Goal: Obtain resource: Download file/media

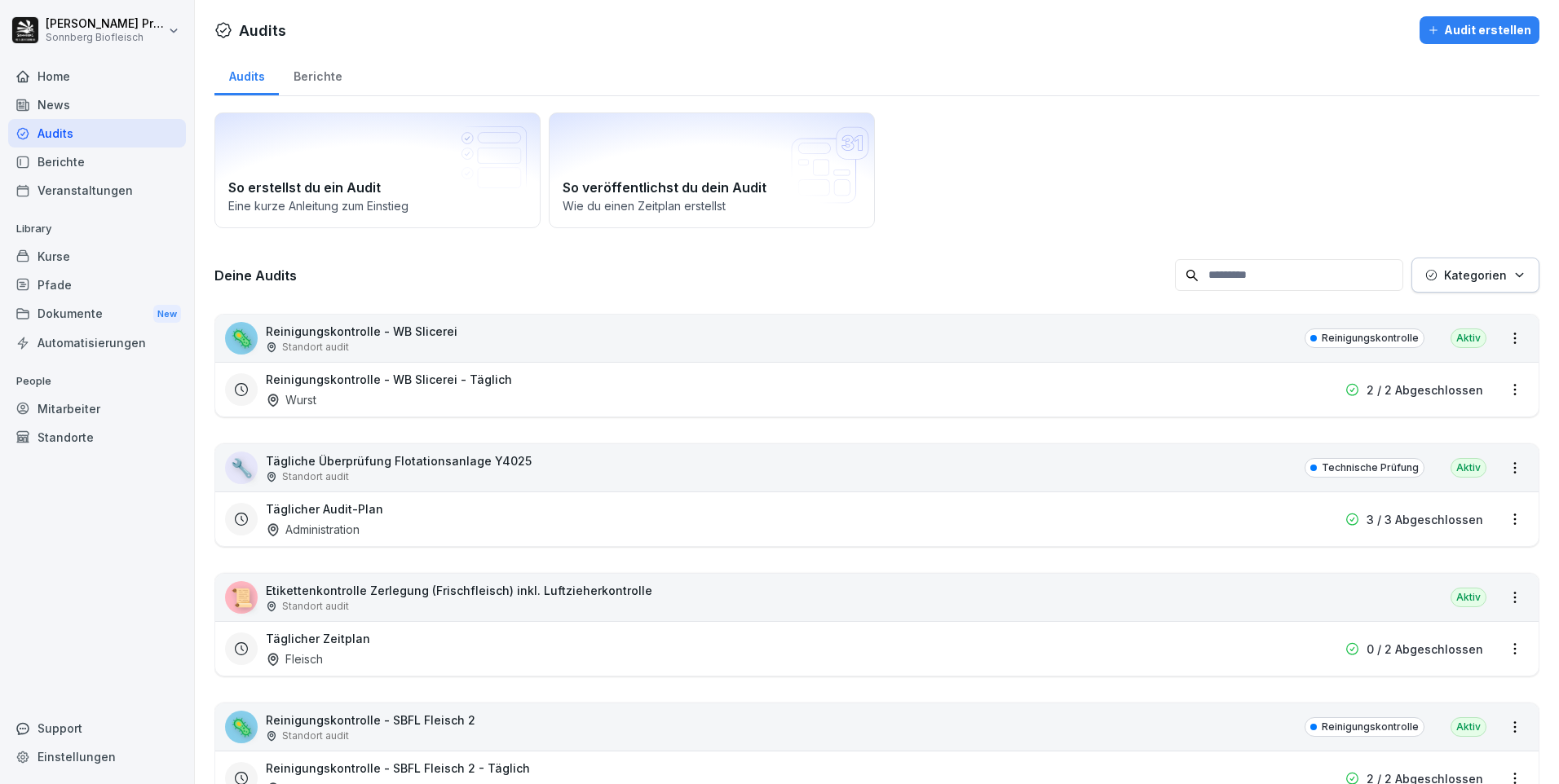
click at [1265, 273] on input at bounding box center [1289, 274] width 228 height 32
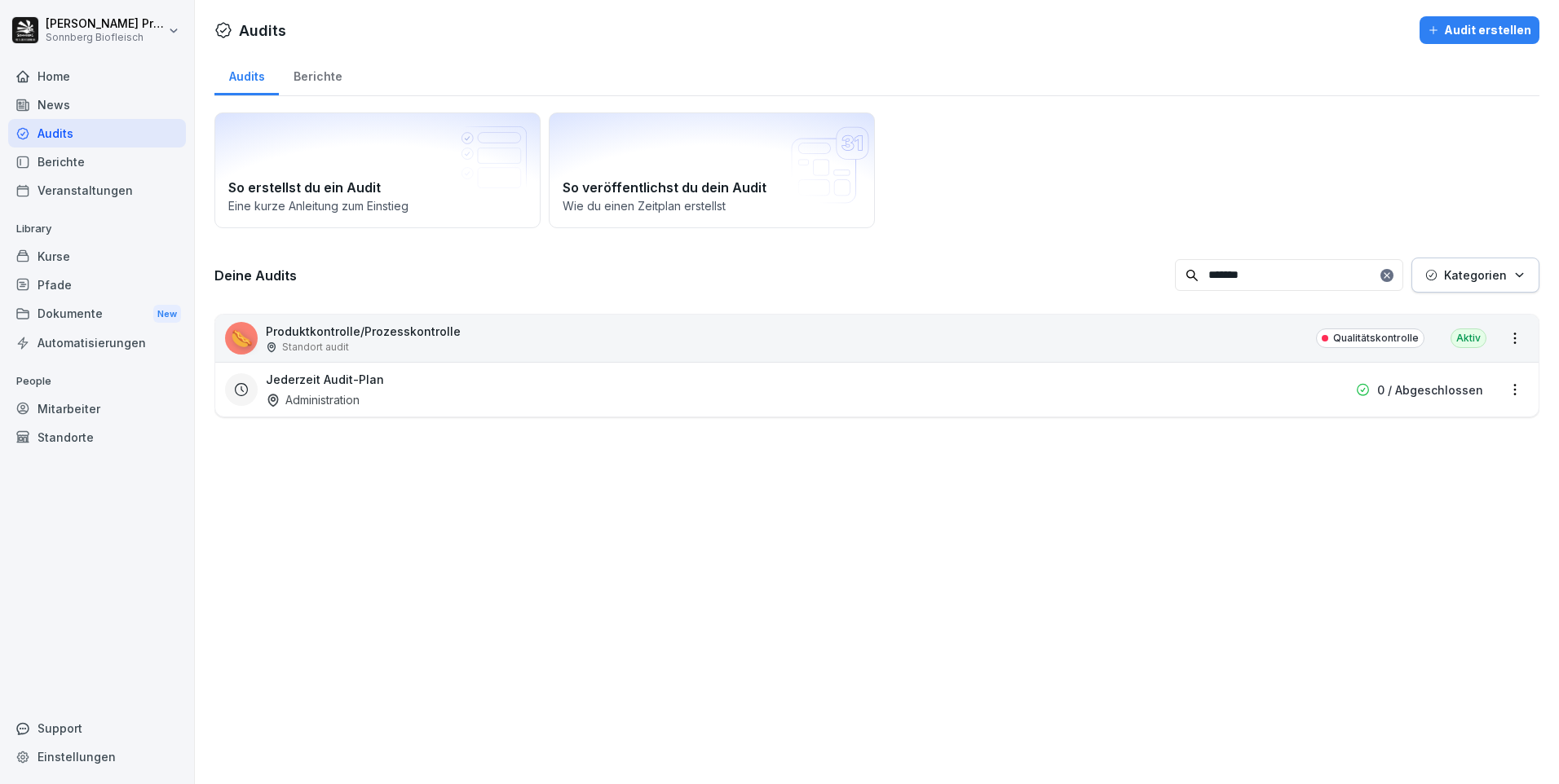
type input "*******"
click at [386, 340] on div "Standort audit" at bounding box center [363, 346] width 194 height 14
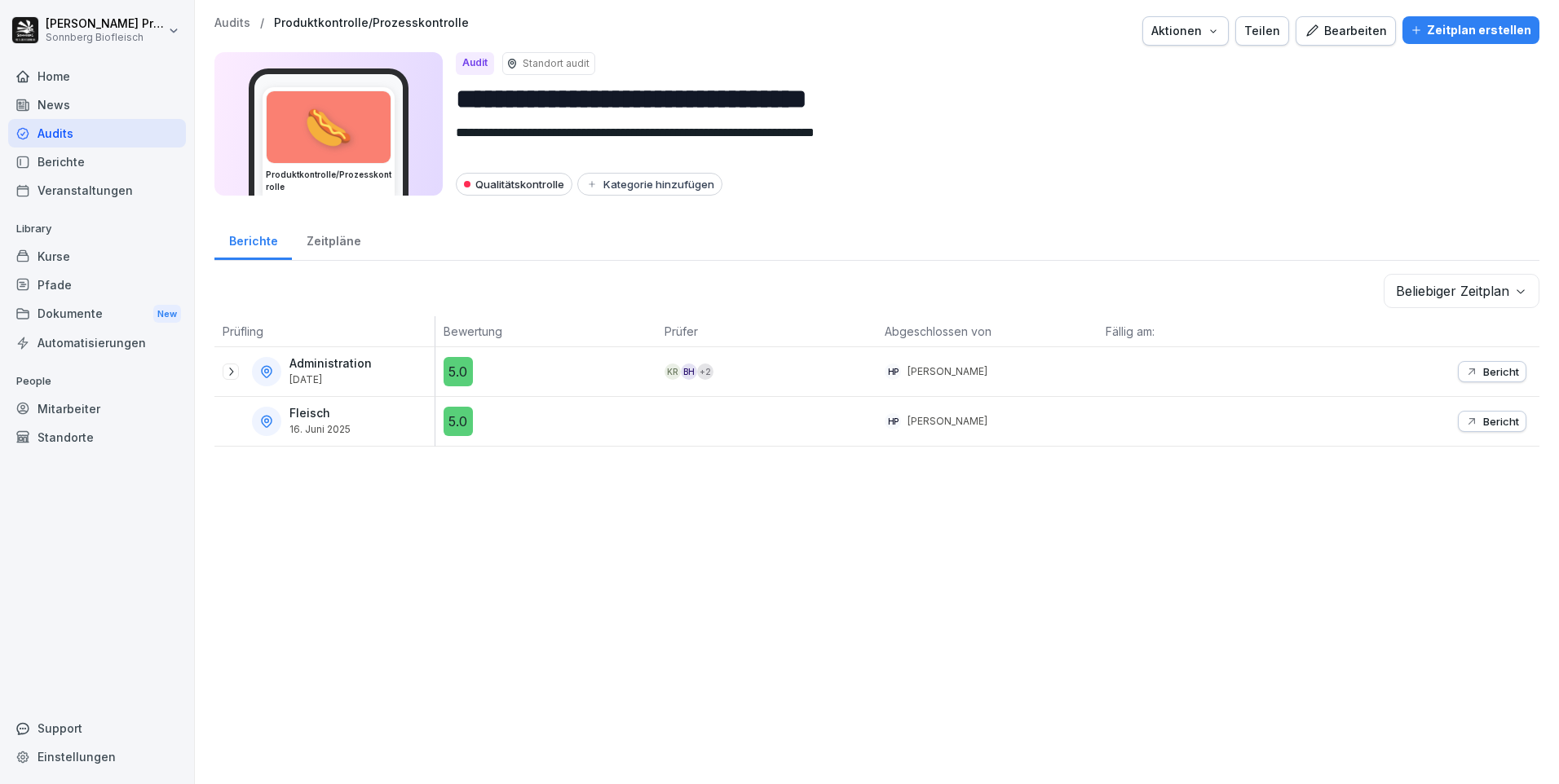
click at [231, 375] on icon at bounding box center [231, 371] width 13 height 13
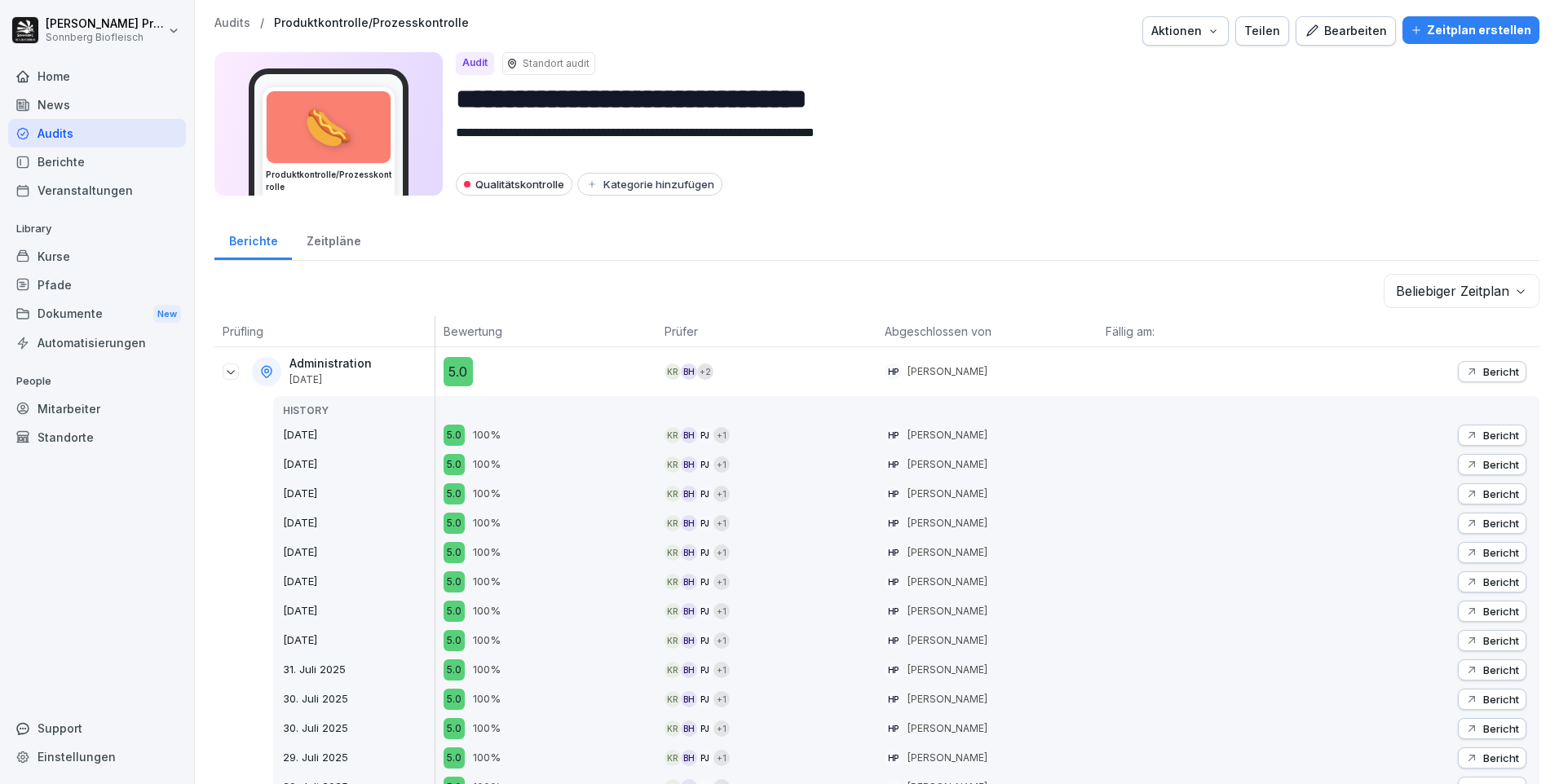
click at [1484, 376] on p "Bericht" at bounding box center [1500, 371] width 36 height 13
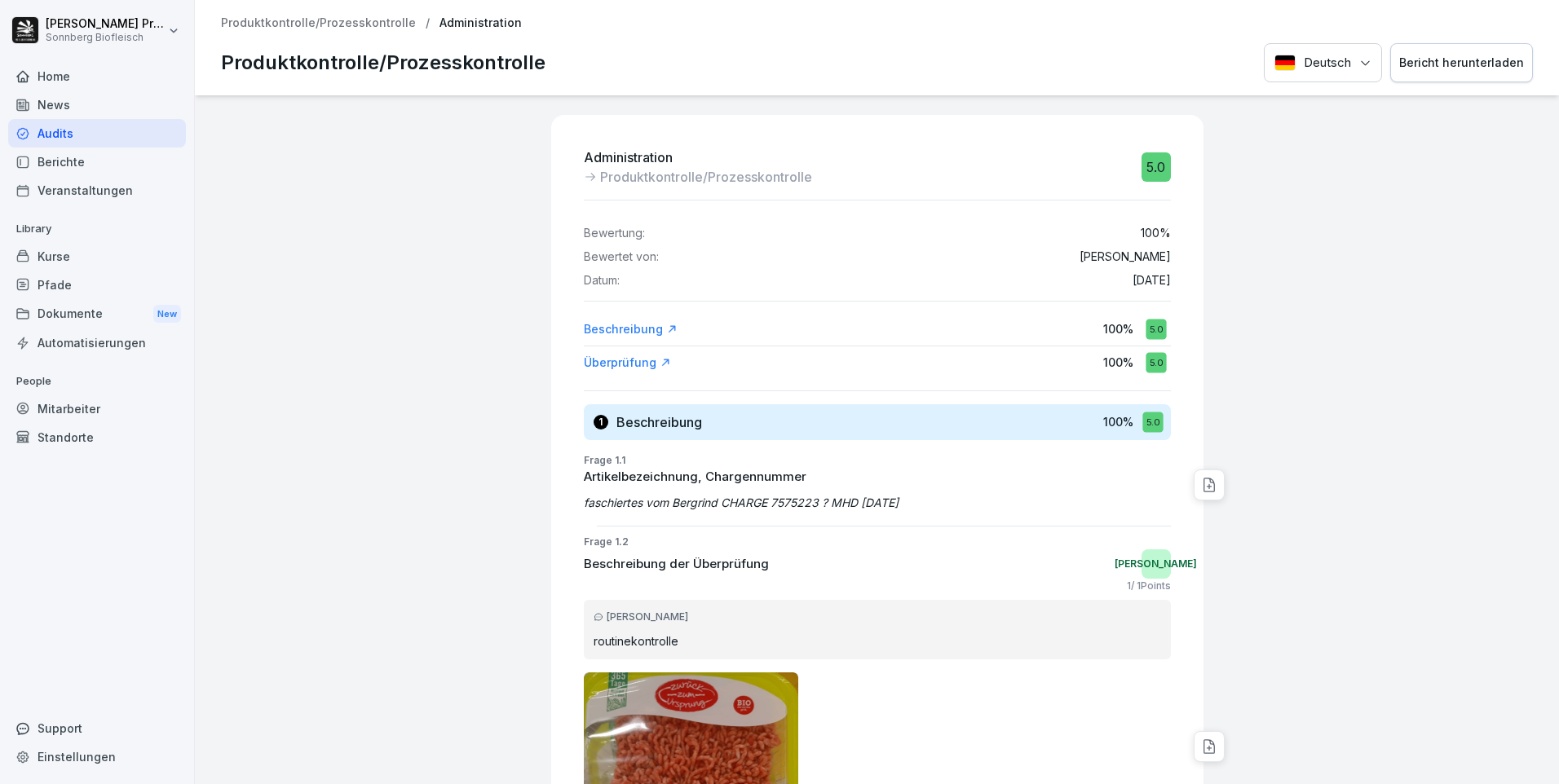
click at [1458, 70] on div "Bericht herunterladen" at bounding box center [1462, 63] width 125 height 18
click at [346, 21] on p "Produktkontrolle/Prozesskontrolle" at bounding box center [319, 23] width 194 height 13
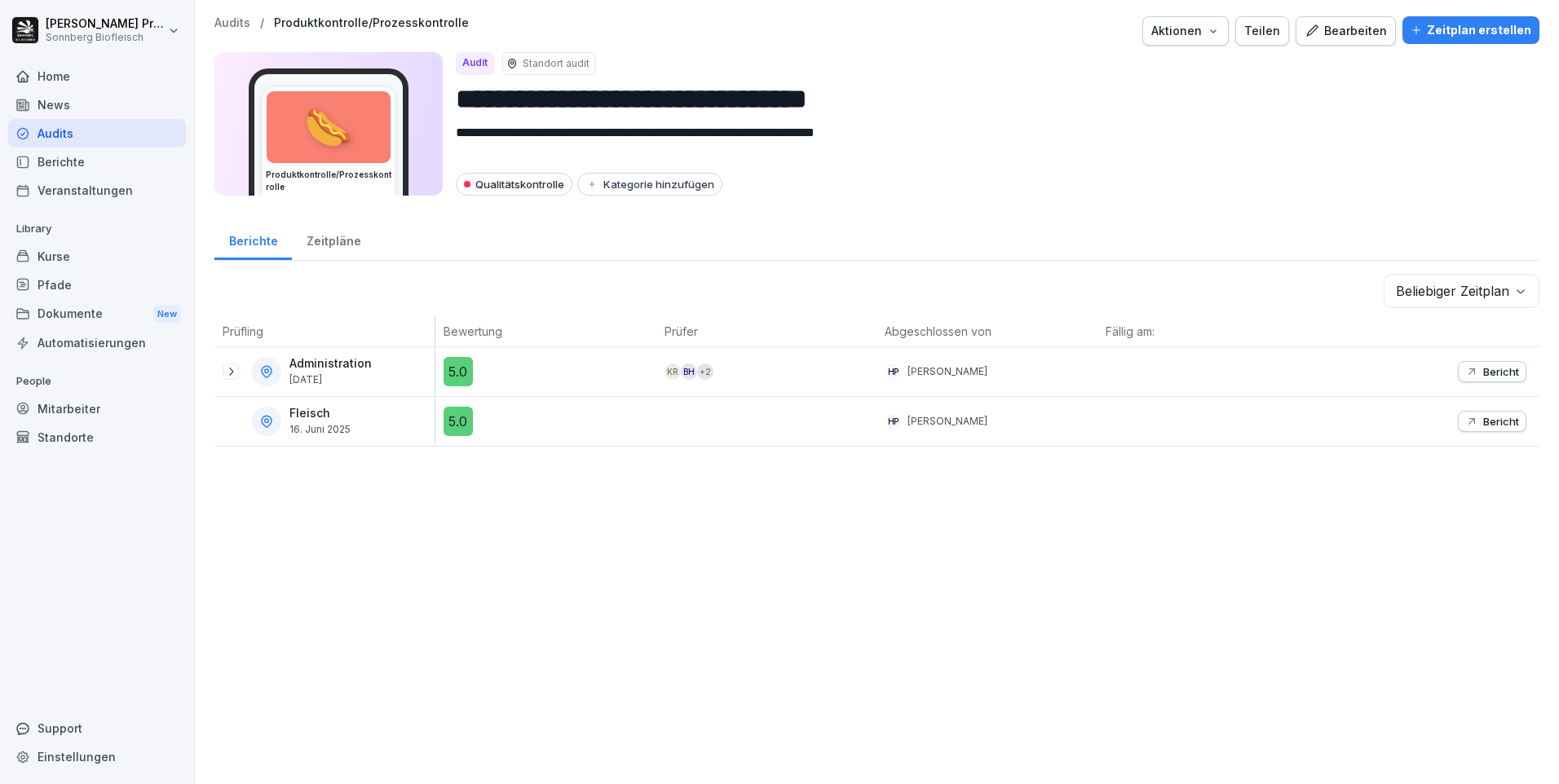
click at [234, 372] on icon at bounding box center [231, 371] width 13 height 13
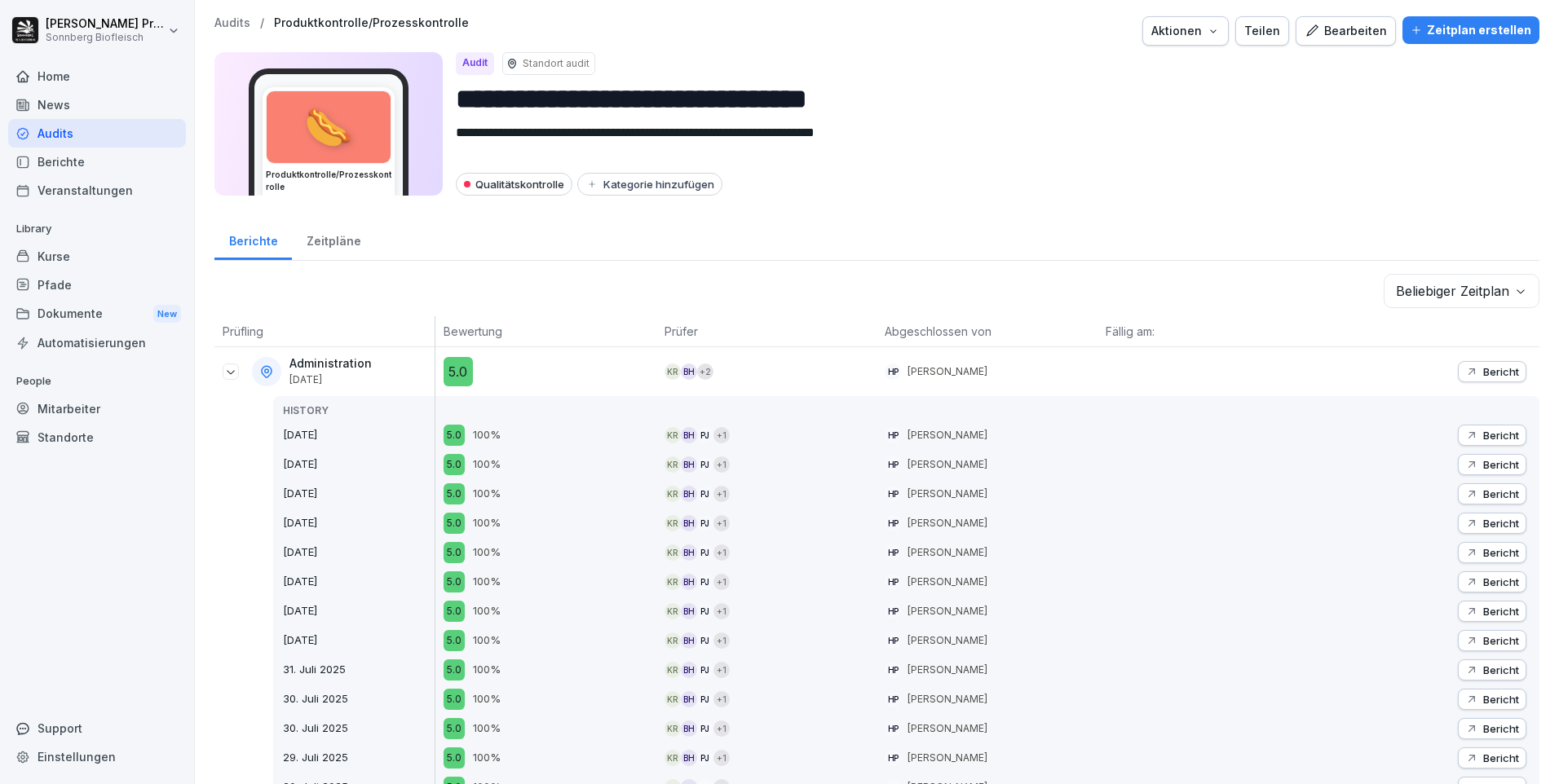
click at [1483, 432] on p "Bericht" at bounding box center [1500, 436] width 36 height 13
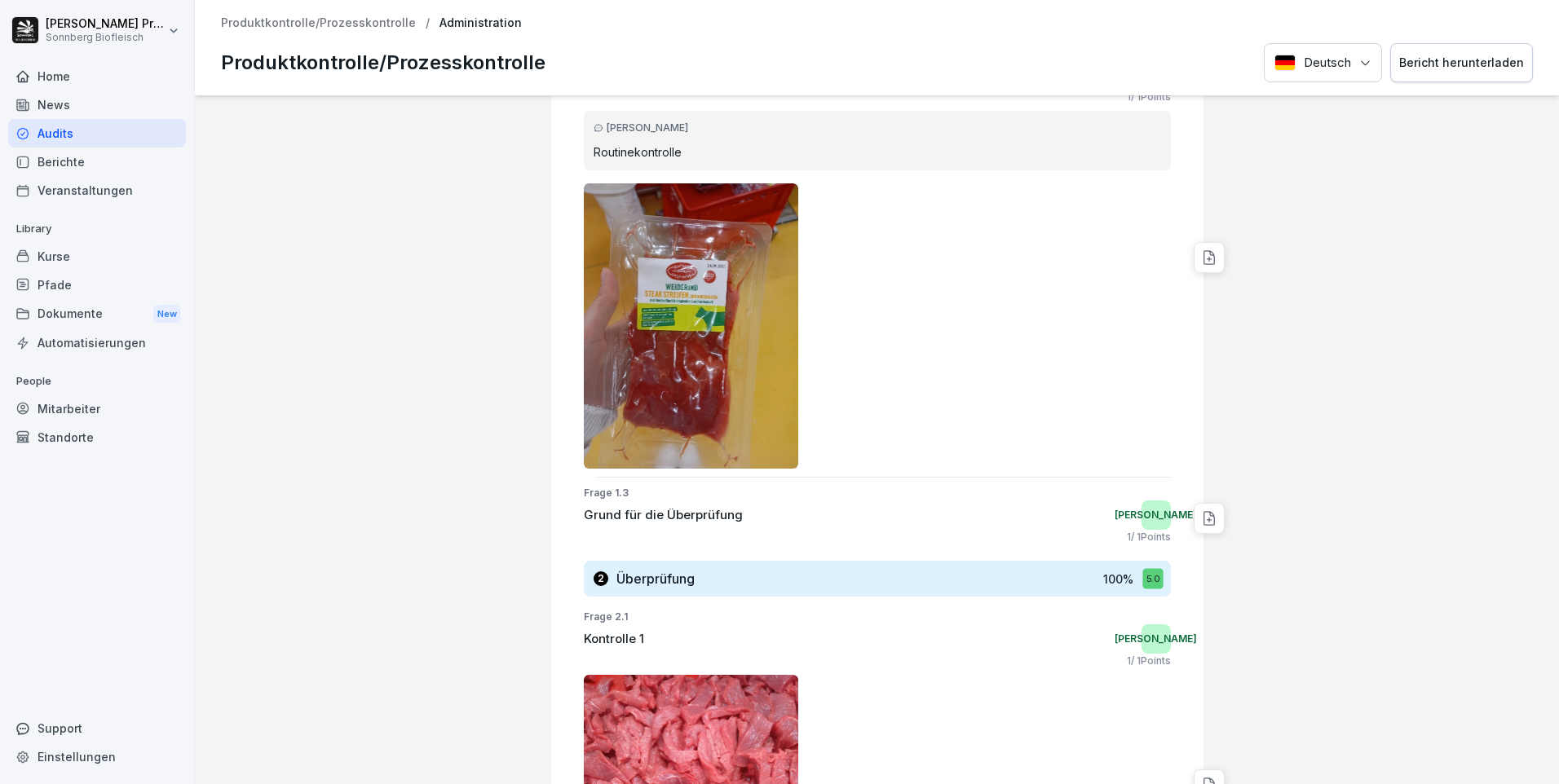
scroll to position [244, 0]
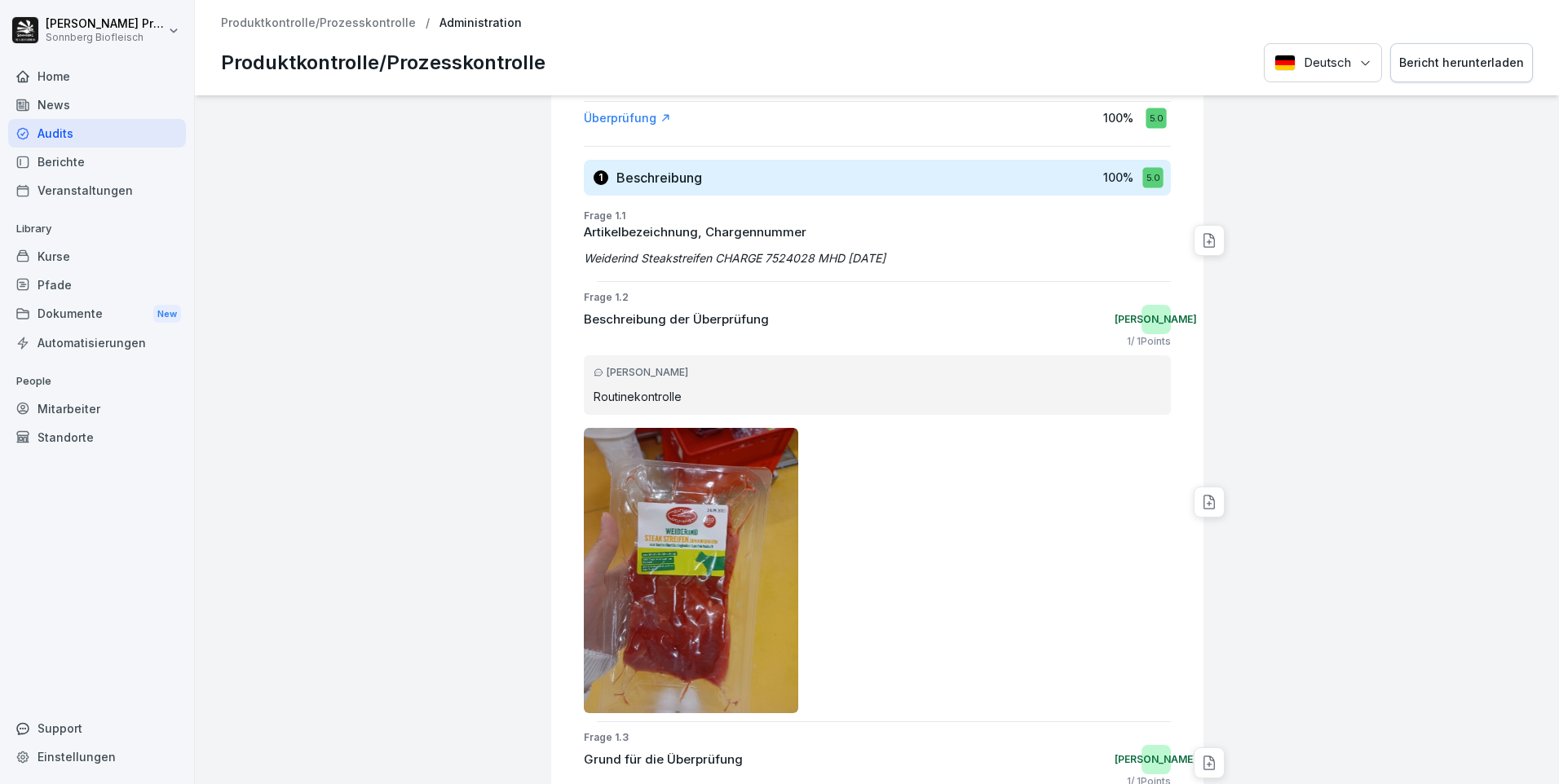
click at [1458, 65] on div "Bericht herunterladen" at bounding box center [1462, 63] width 125 height 18
click at [361, 21] on p "Produktkontrolle/Prozesskontrolle" at bounding box center [319, 23] width 194 height 13
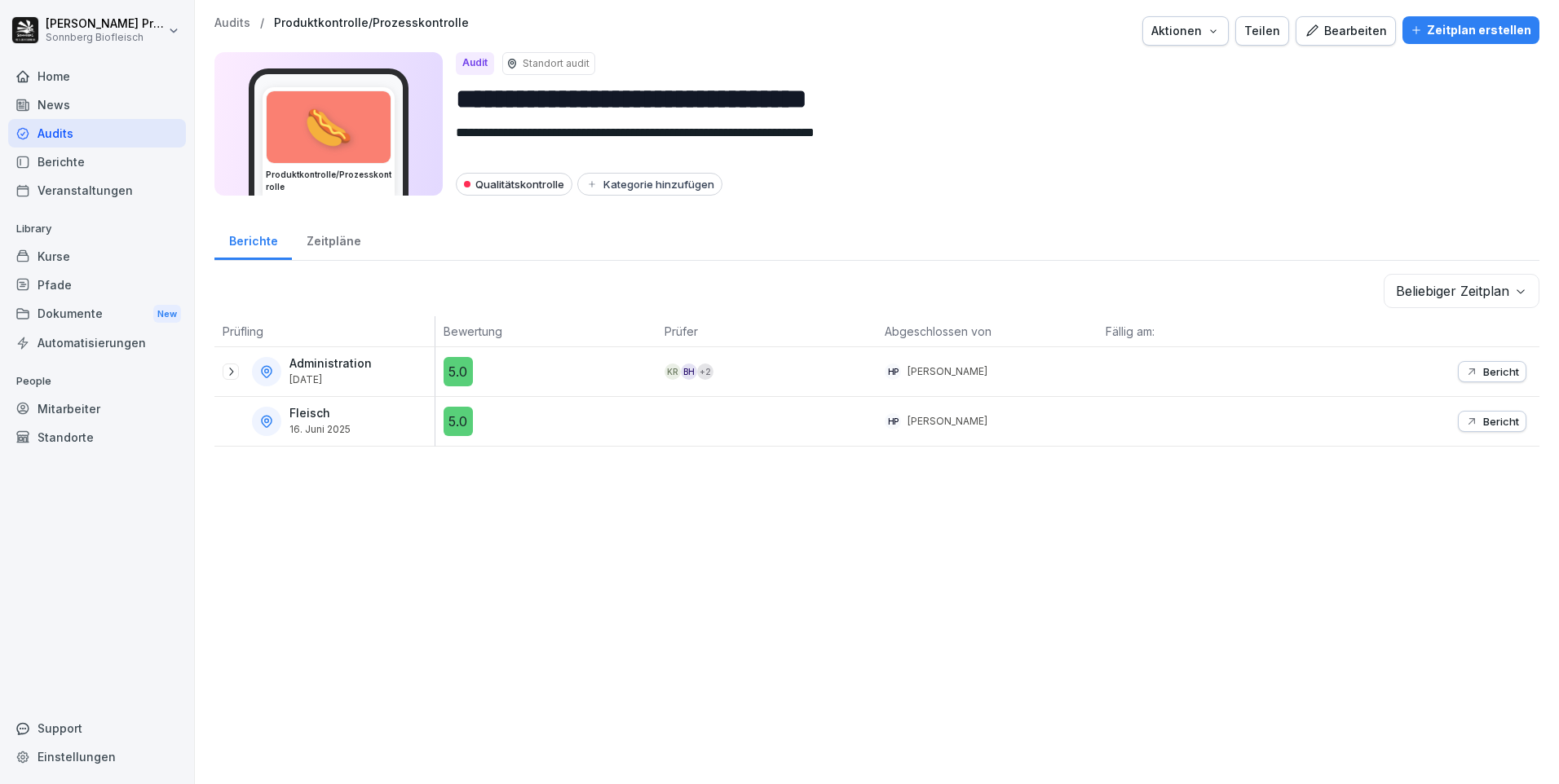
click at [232, 373] on icon at bounding box center [231, 371] width 13 height 13
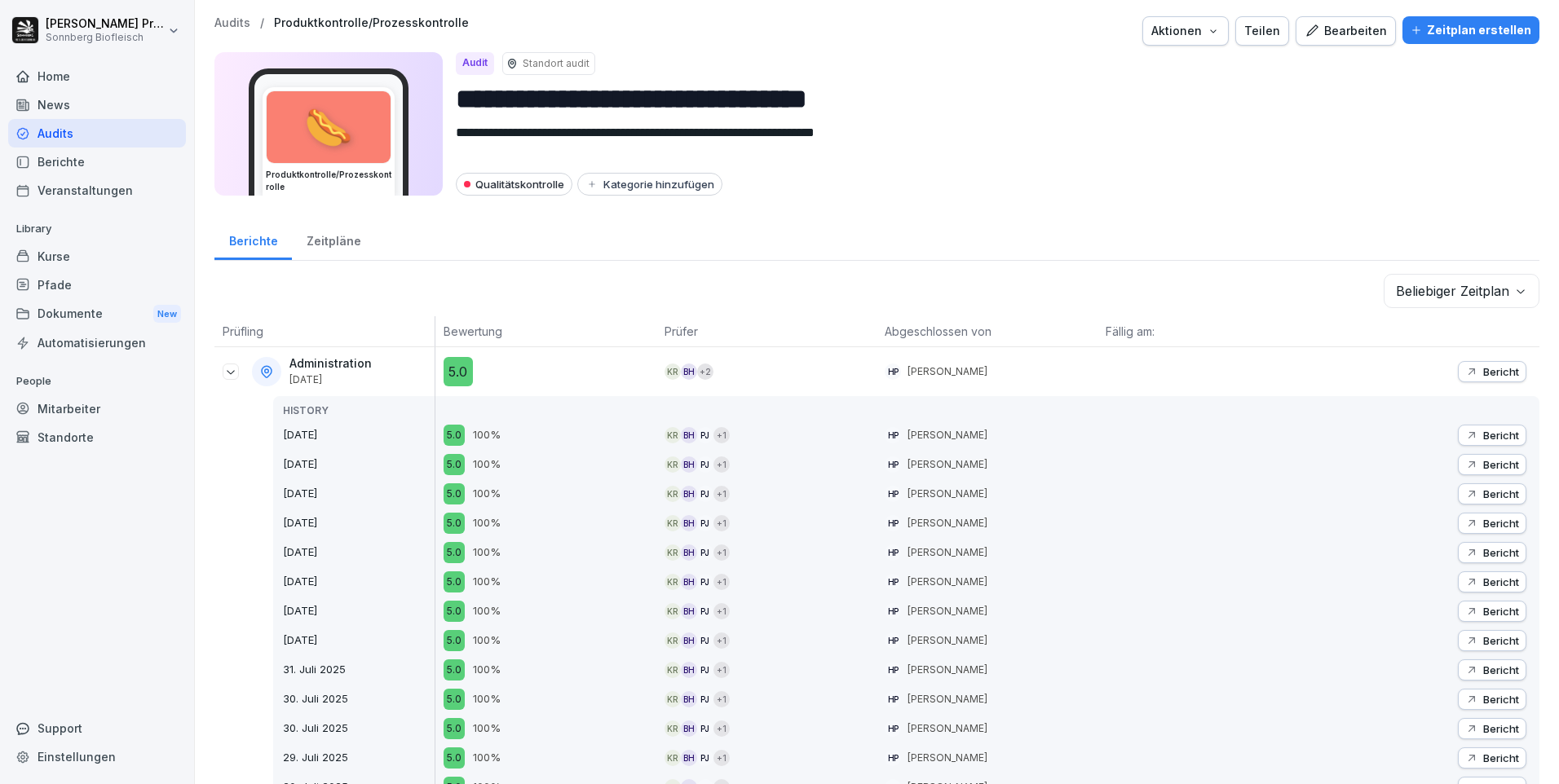
click at [1483, 466] on p "Bericht" at bounding box center [1500, 465] width 36 height 13
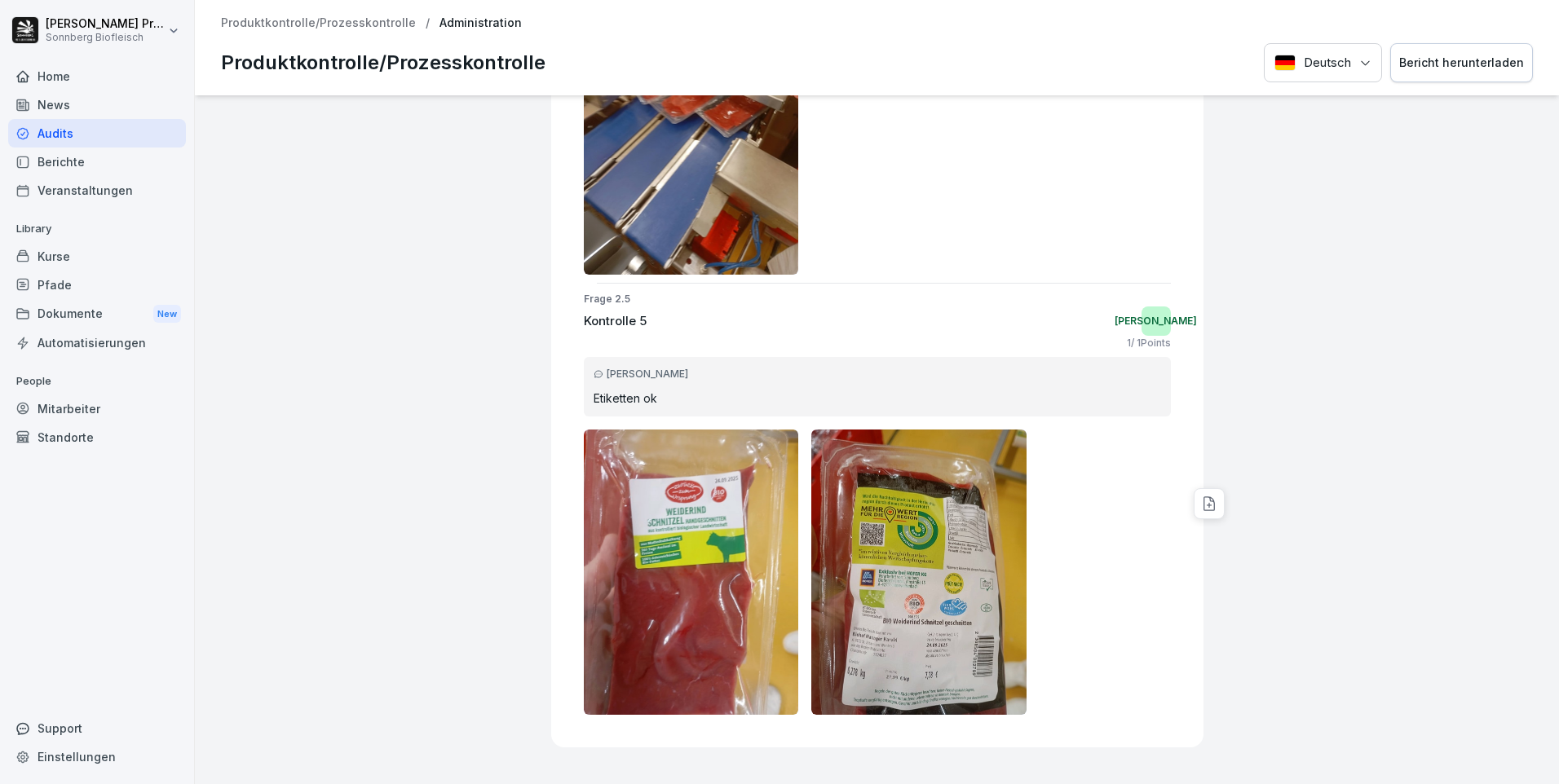
scroll to position [2419, 0]
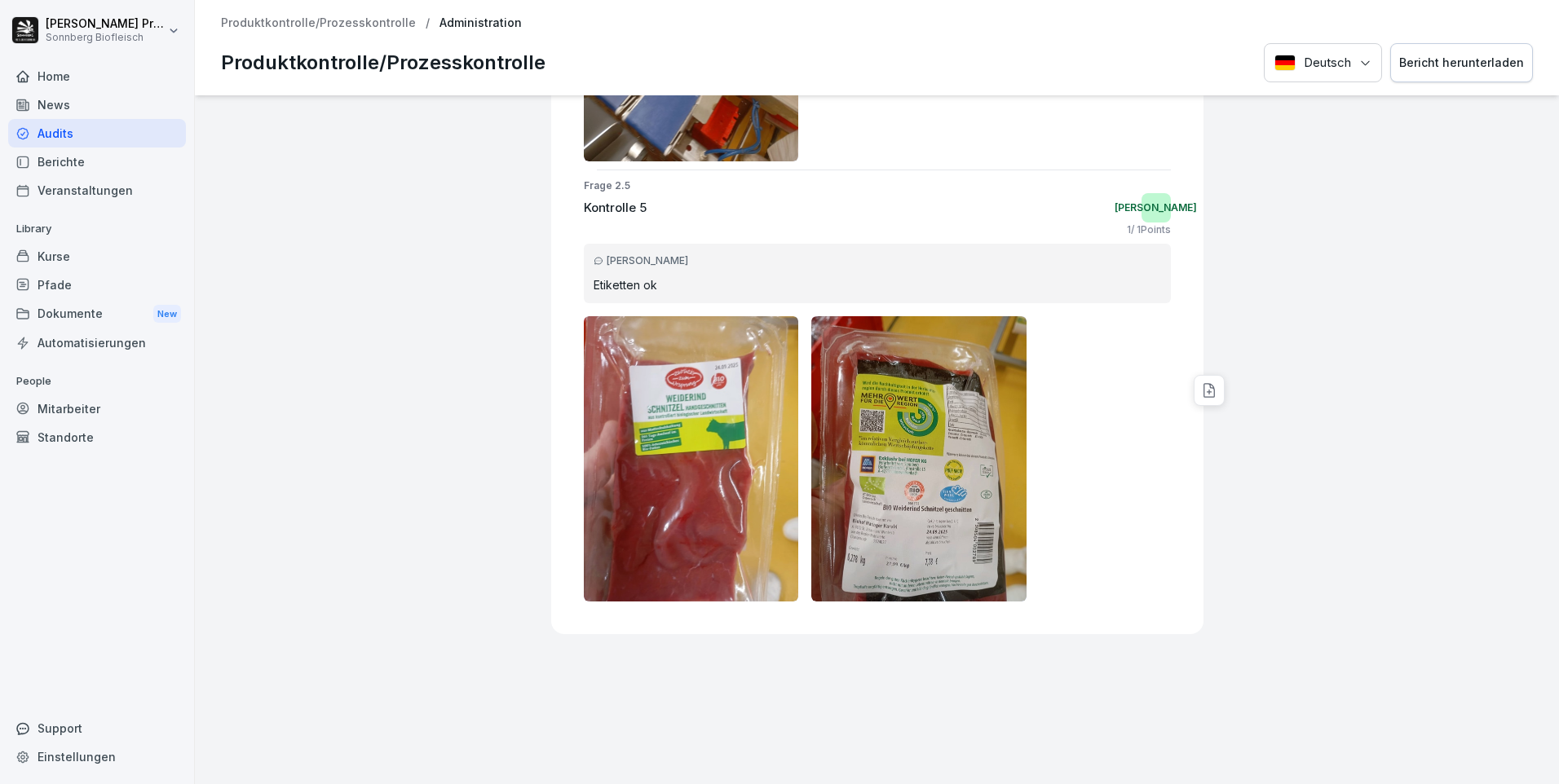
click at [1495, 53] on button "Bericht herunterladen" at bounding box center [1461, 63] width 142 height 40
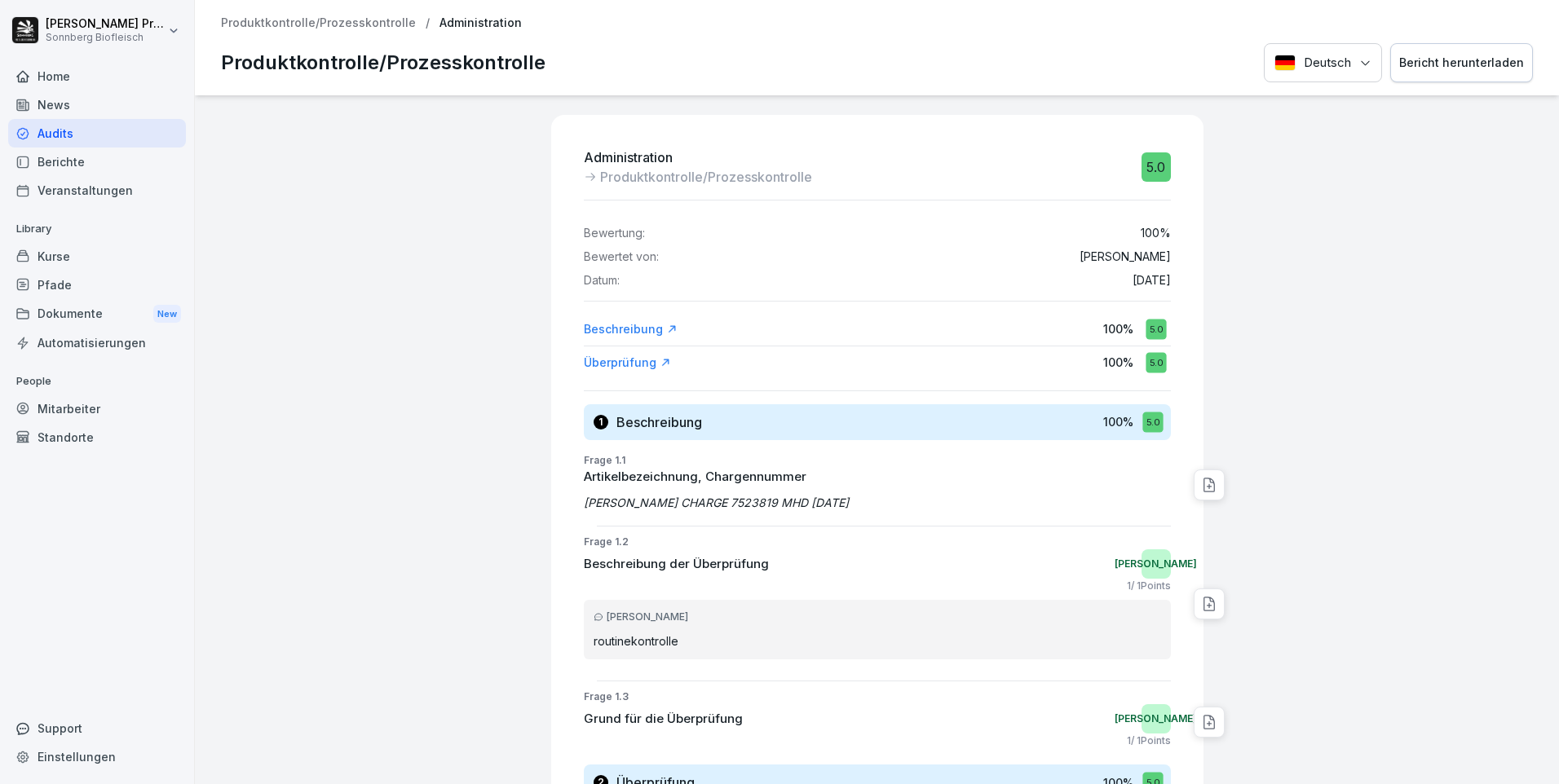
click at [87, 127] on div "Audits" at bounding box center [96, 134] width 178 height 29
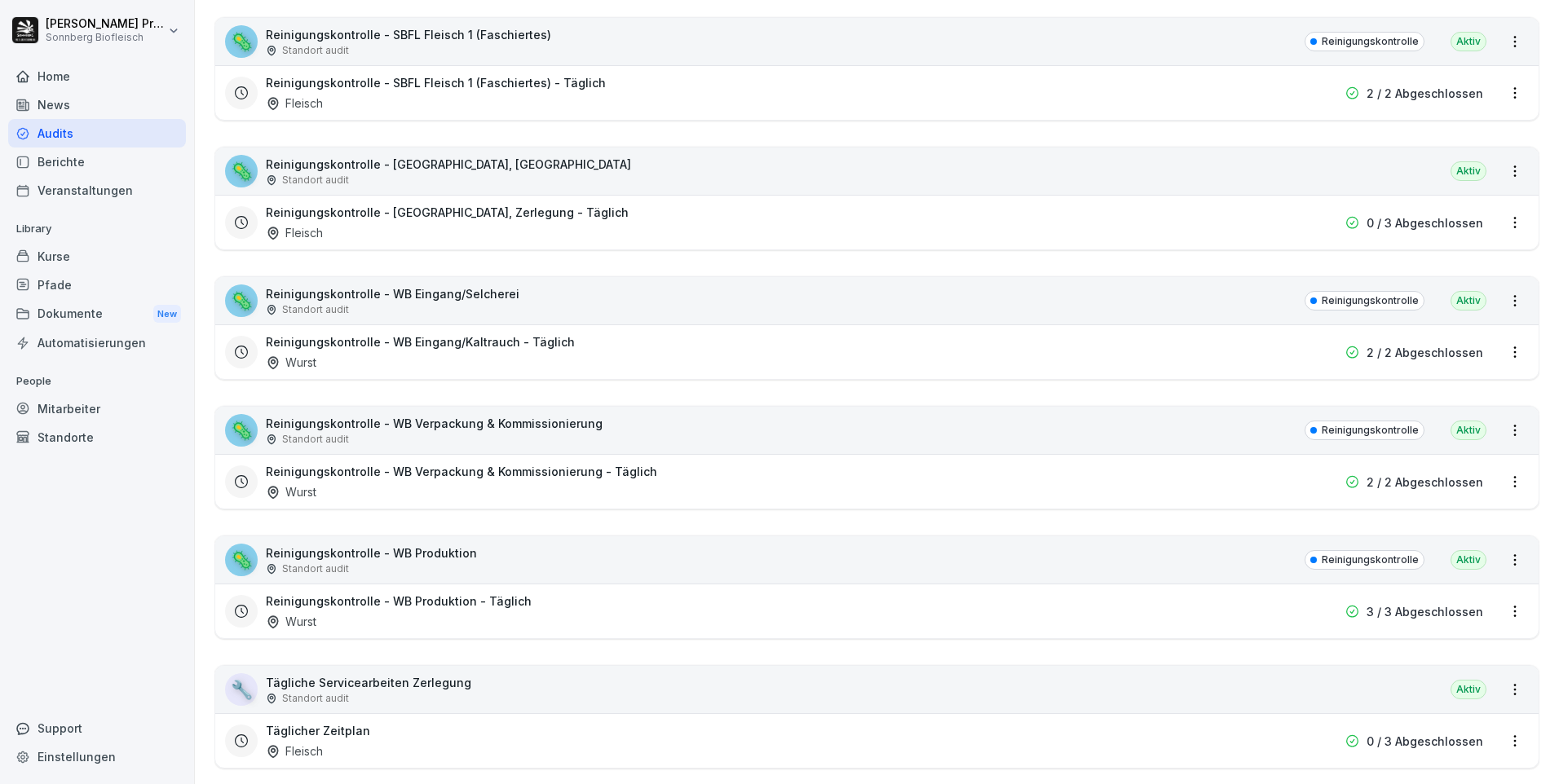
scroll to position [897, 0]
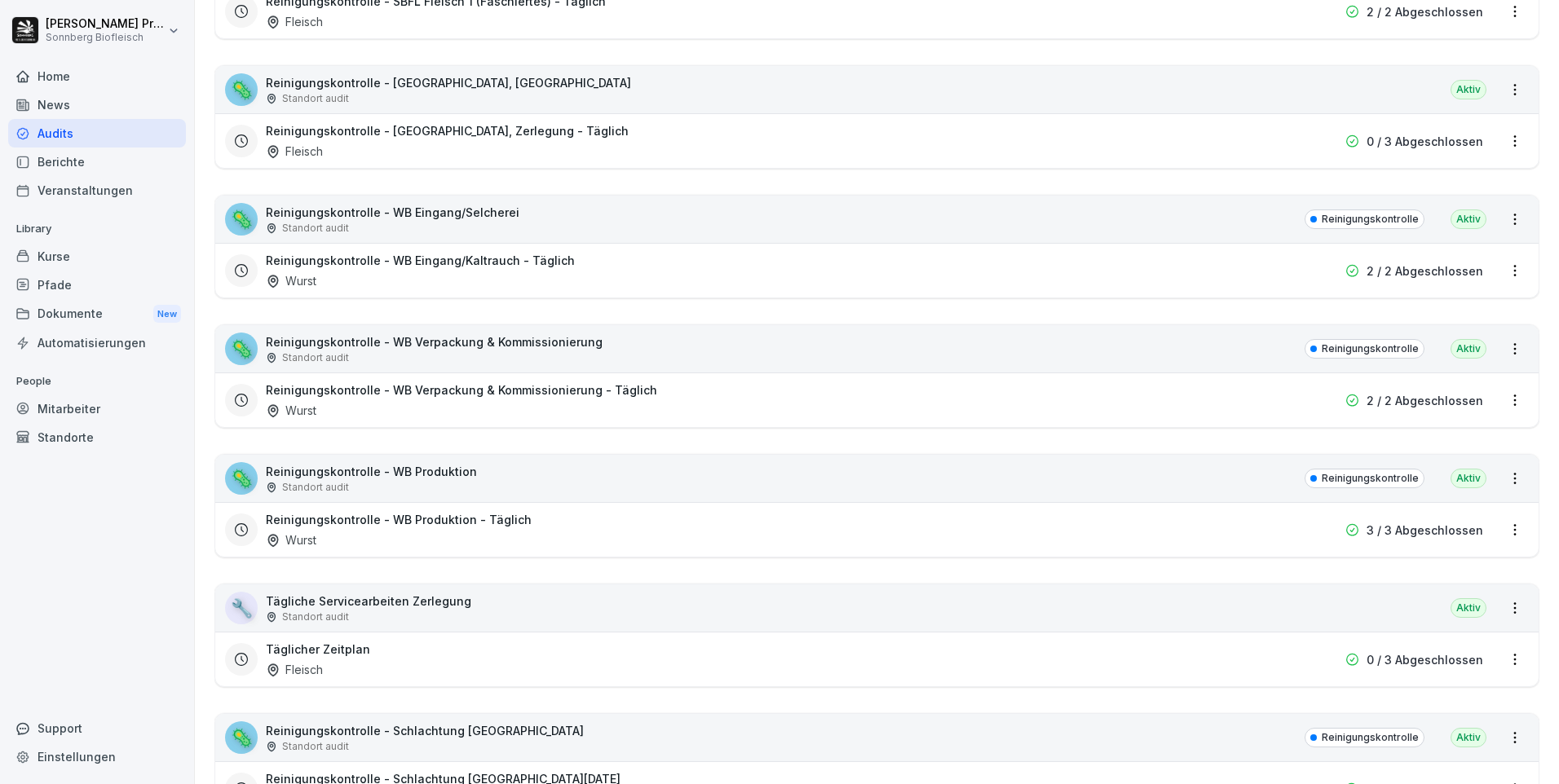
click at [461, 484] on div "Standort audit" at bounding box center [371, 487] width 211 height 14
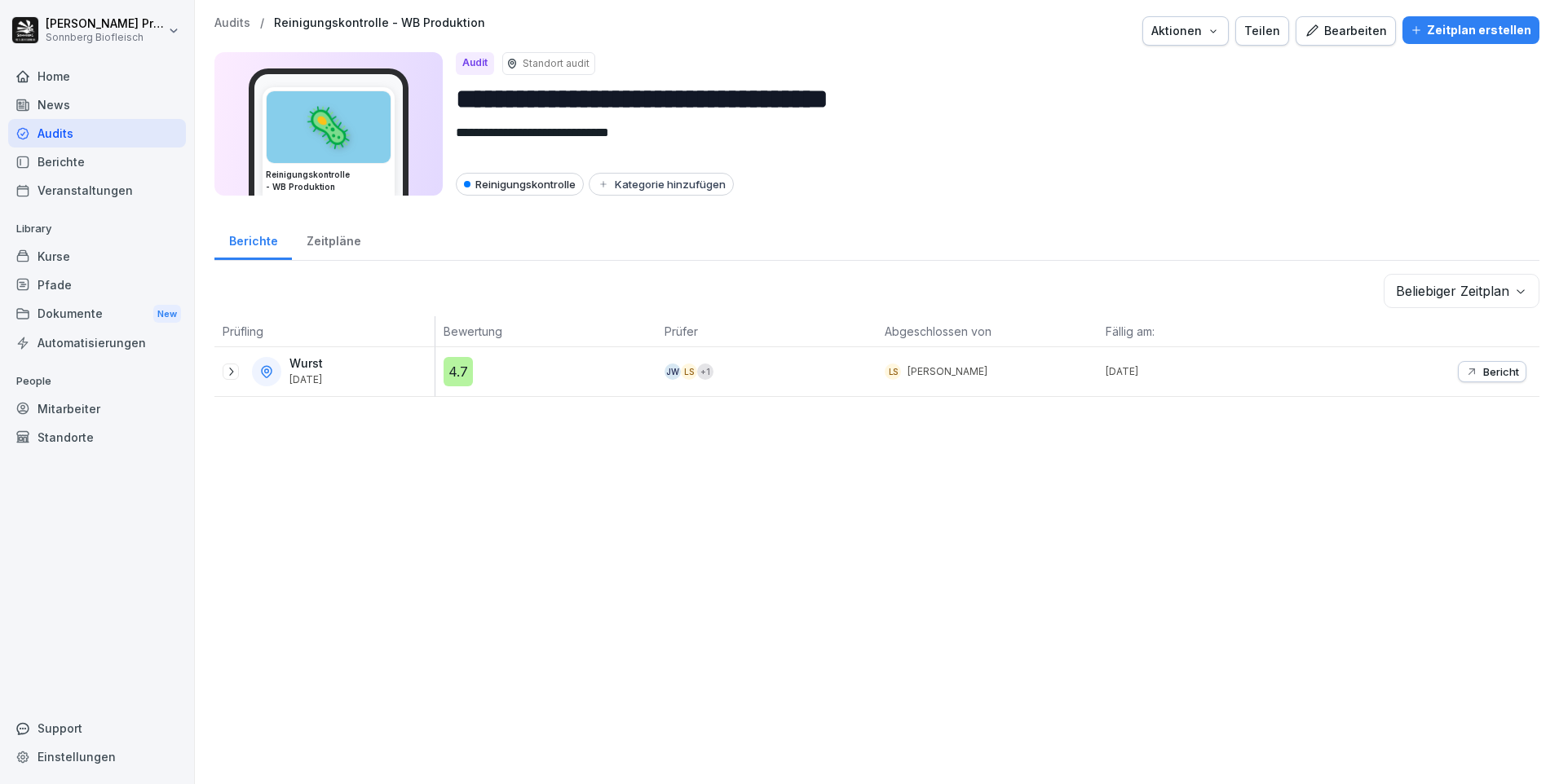
click at [231, 378] on div at bounding box center [230, 371] width 16 height 16
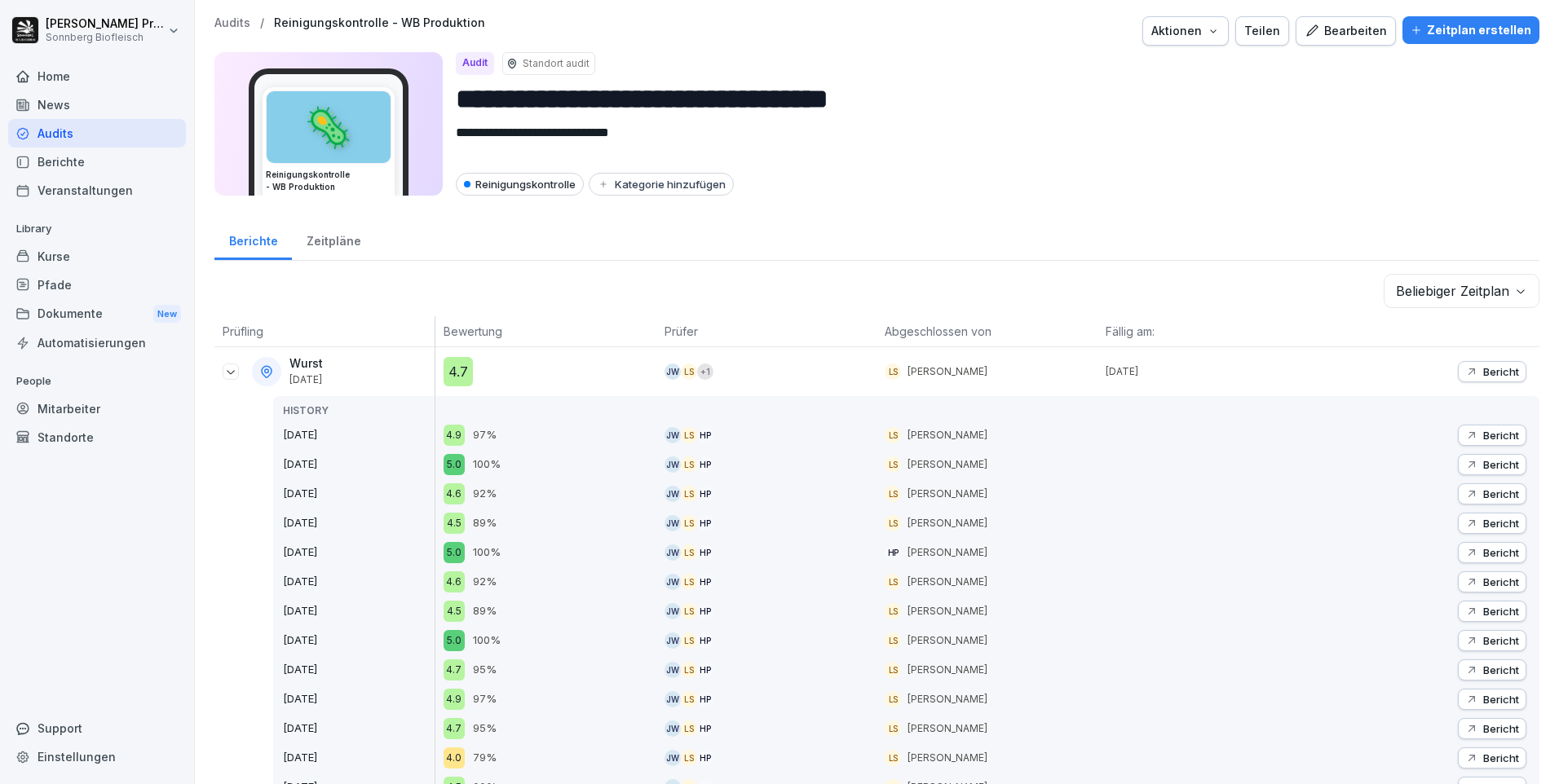
click at [1509, 369] on button "Bericht" at bounding box center [1492, 371] width 68 height 21
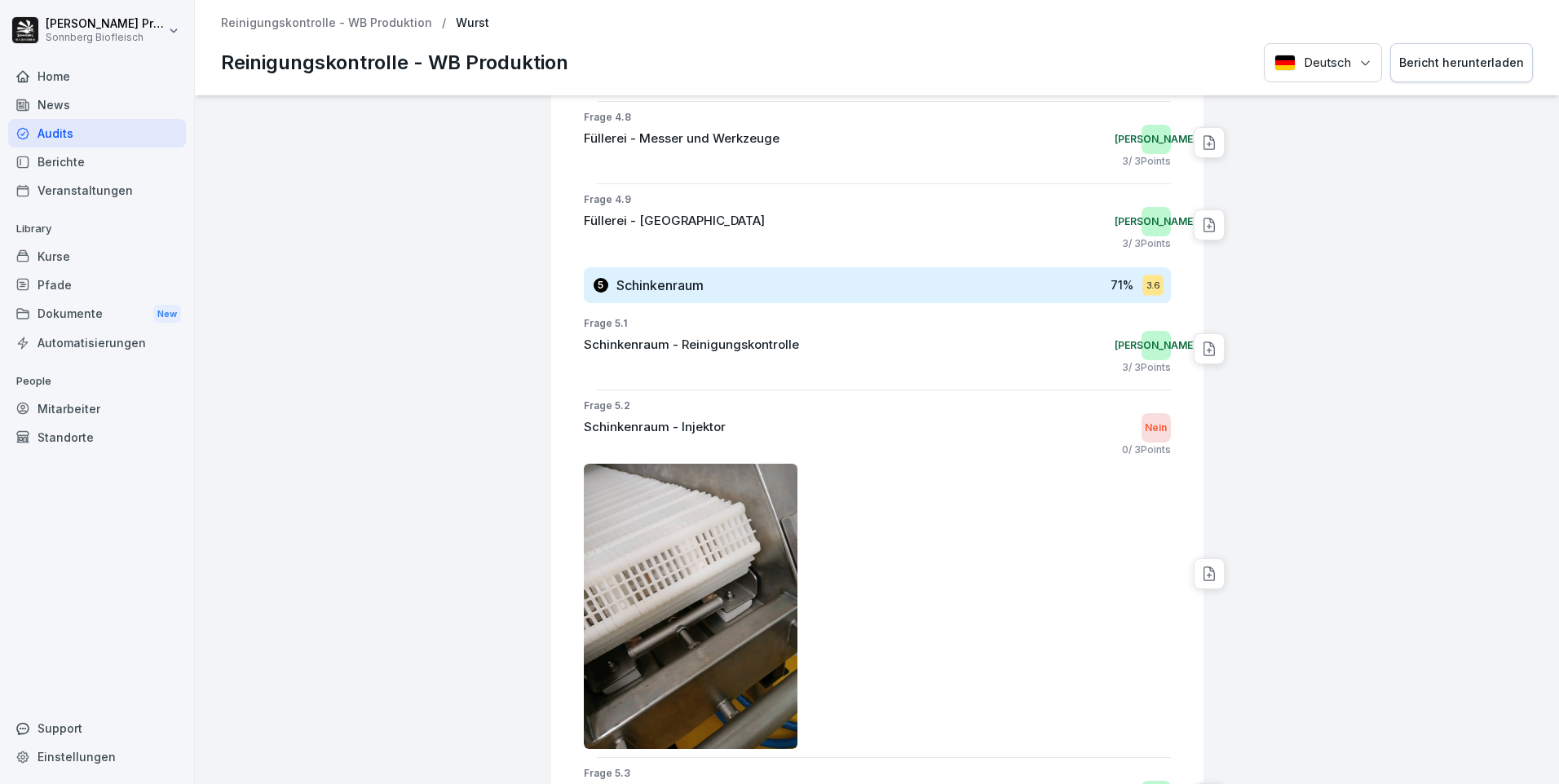
scroll to position [2444, 0]
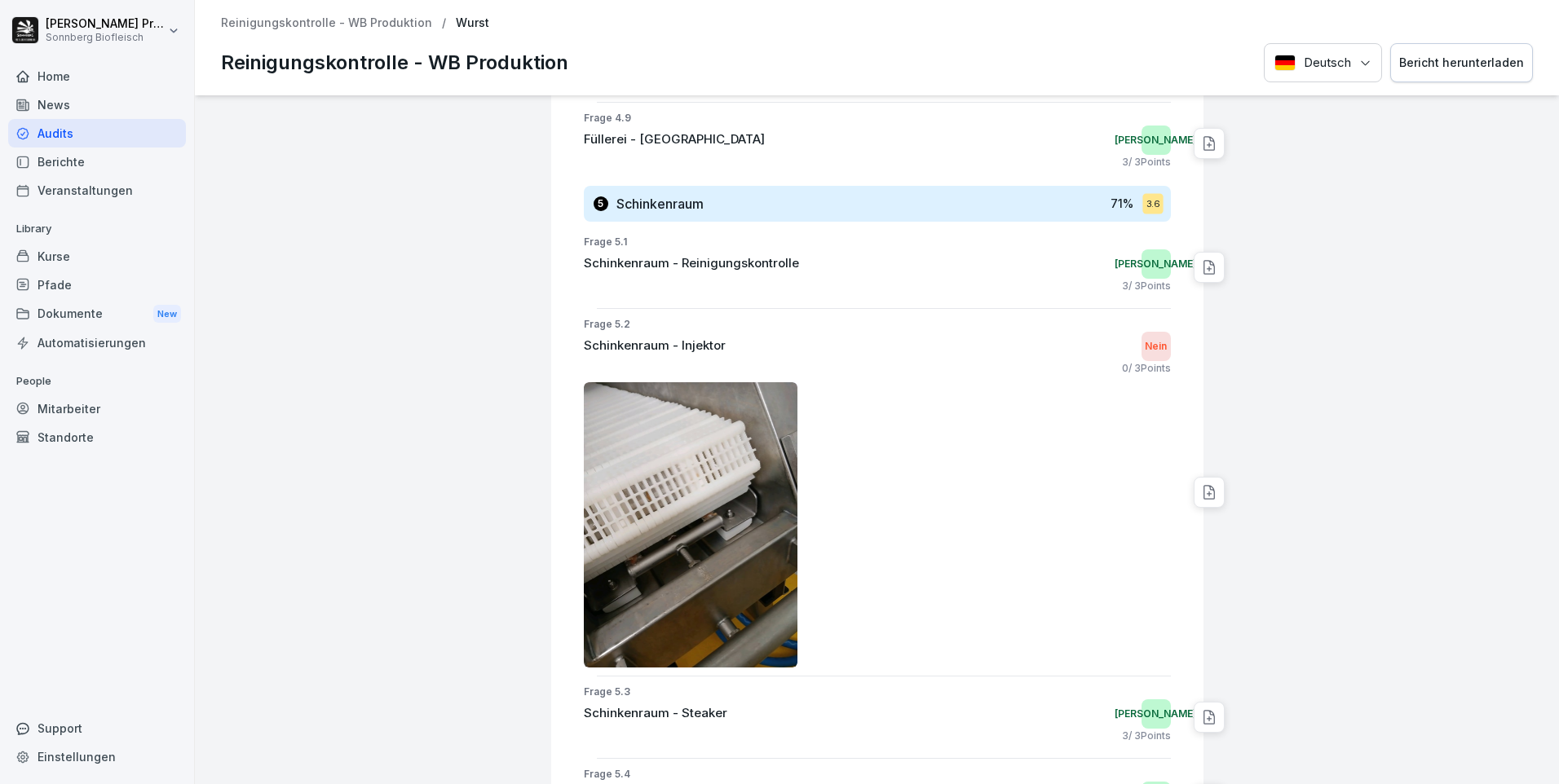
click at [720, 468] on img at bounding box center [691, 524] width 215 height 285
click at [732, 498] on img at bounding box center [691, 524] width 215 height 285
click at [713, 489] on img at bounding box center [691, 524] width 215 height 285
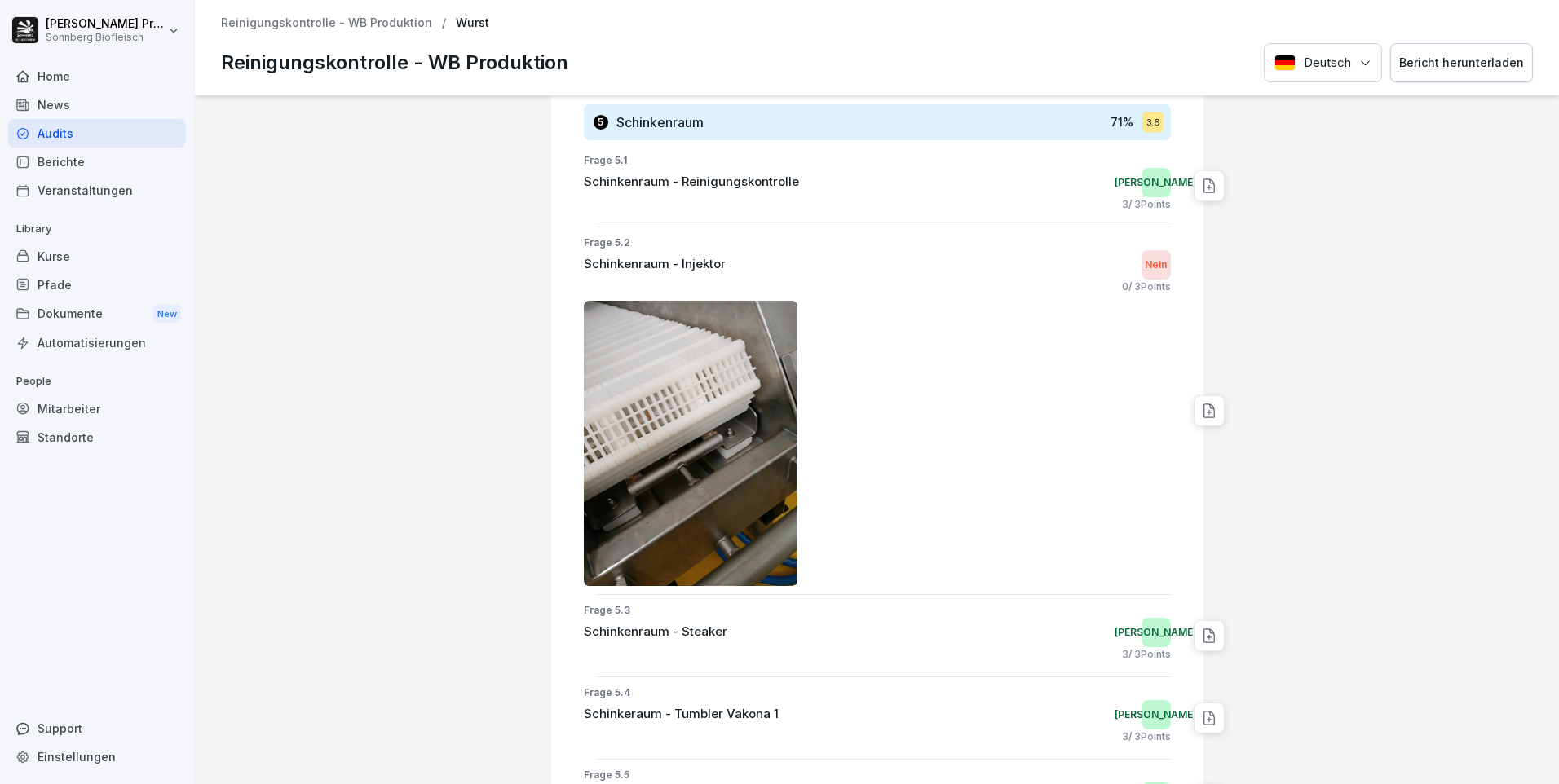
scroll to position [2608, 0]
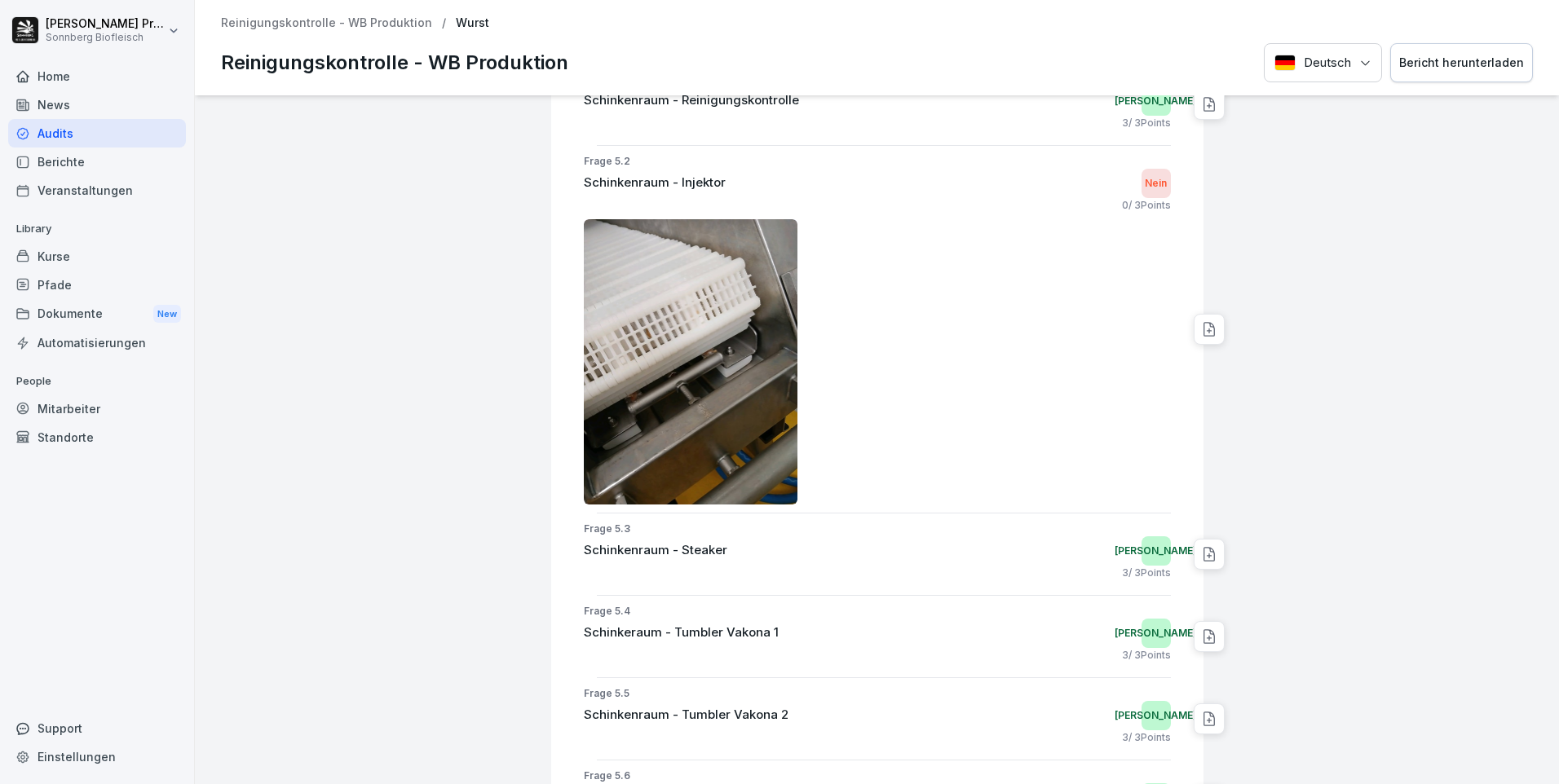
click at [1472, 65] on div "Bericht herunterladen" at bounding box center [1462, 63] width 125 height 18
